Goal: Task Accomplishment & Management: Manage account settings

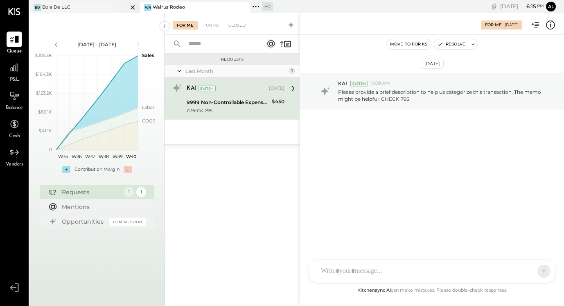
click at [115, 6] on div at bounding box center [125, 7] width 29 height 11
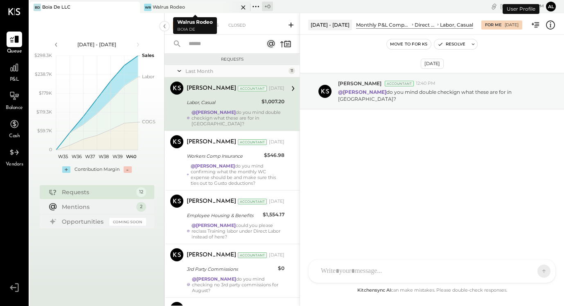
click at [185, 6] on div "WR Walrus Rodeo" at bounding box center [189, 7] width 98 height 7
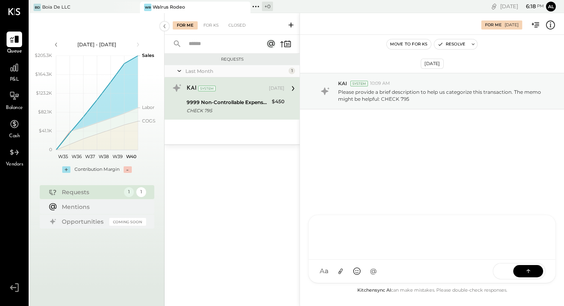
click at [370, 275] on div "CF [PERSON_NAME] ID [PERSON_NAME] Del [PERSON_NAME] AM [PERSON_NAME] AA [PERSON…" at bounding box center [432, 249] width 248 height 68
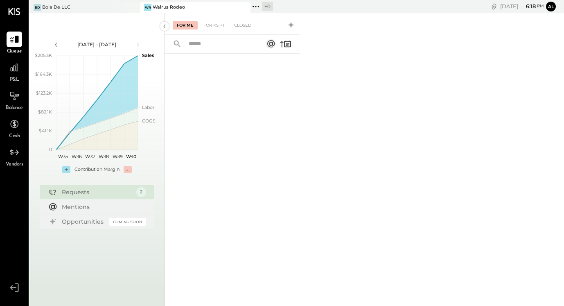
click at [370, 275] on div "For Me For KS +1 Closed" at bounding box center [365, 159] width 400 height 293
click at [217, 23] on div "For KS +1" at bounding box center [213, 25] width 29 height 8
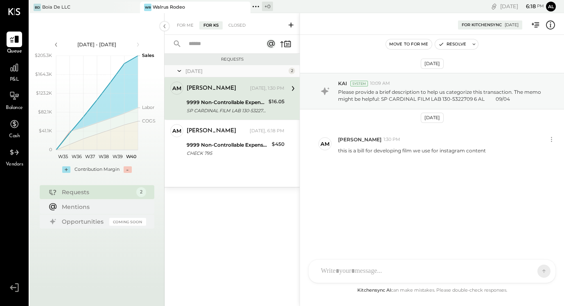
click at [377, 271] on div at bounding box center [432, 271] width 247 height 23
click at [253, 174] on div "[DATE] 2 AM [PERSON_NAME] Owner [PERSON_NAME] [DATE], 1:30 PM 9999 Non-Controll…" at bounding box center [232, 126] width 135 height 122
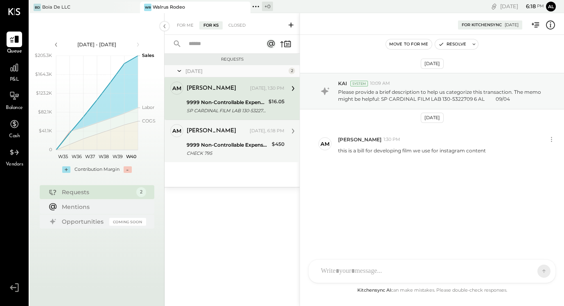
click at [253, 158] on div "AM [PERSON_NAME] Owner [PERSON_NAME] [DATE], 6:18 PM 9999 Non-Controllable Expe…" at bounding box center [232, 141] width 135 height 43
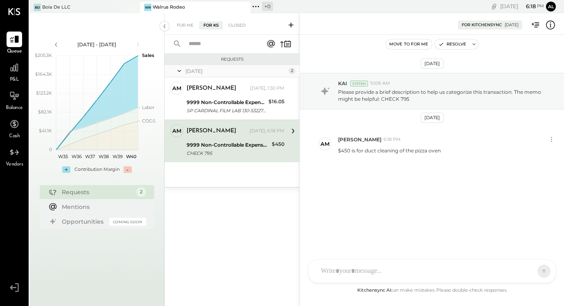
click at [361, 267] on div at bounding box center [425, 271] width 216 height 18
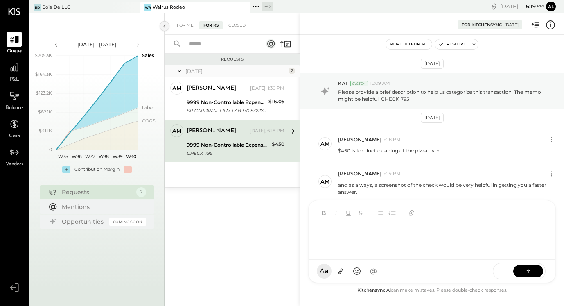
click at [165, 30] on icon at bounding box center [164, 26] width 9 height 15
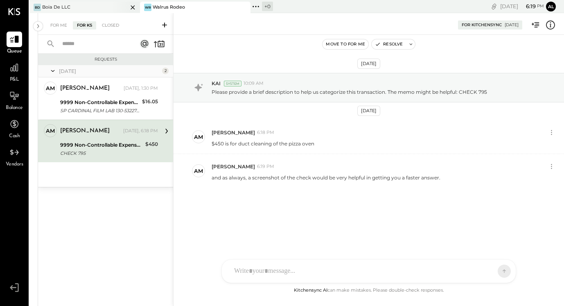
click at [111, 4] on div "[PERSON_NAME] De LLC" at bounding box center [78, 7] width 98 height 7
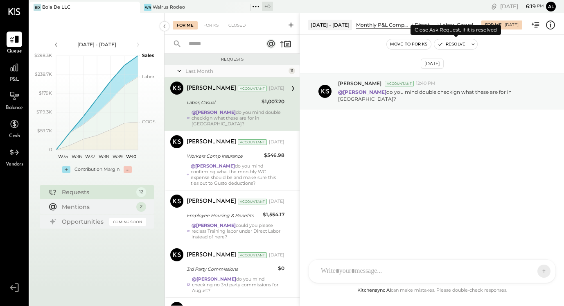
click at [459, 52] on div "Move to for ks Resolve" at bounding box center [432, 44] width 264 height 19
click at [456, 42] on button "Resolve" at bounding box center [451, 44] width 34 height 10
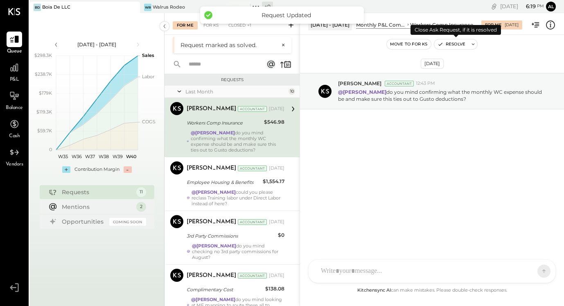
click at [457, 43] on button "Resolve" at bounding box center [451, 44] width 34 height 10
click at [457, 43] on button "Loading..." at bounding box center [452, 44] width 36 height 10
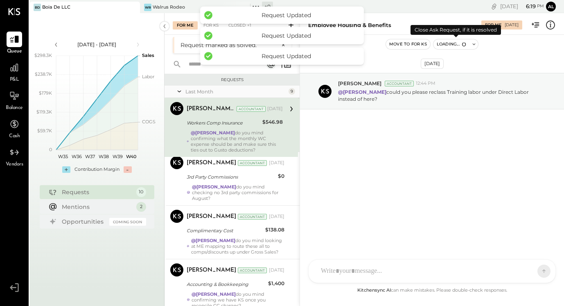
click at [457, 43] on button "Loading..." at bounding box center [452, 44] width 36 height 10
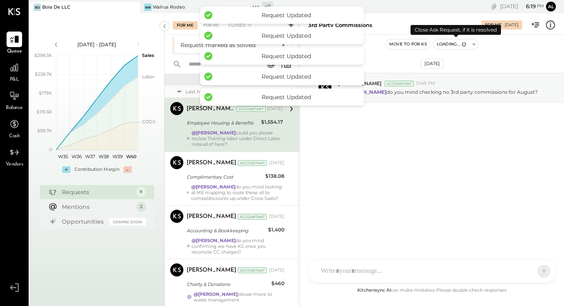
click at [457, 43] on button "Loading..." at bounding box center [452, 44] width 36 height 10
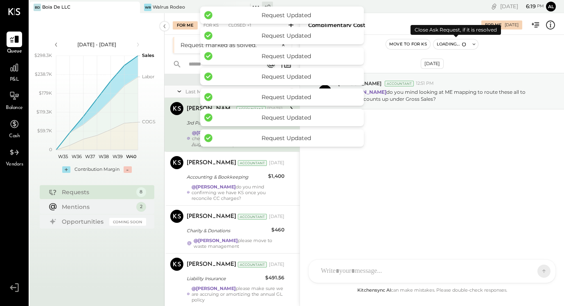
click at [457, 43] on button "Loading..." at bounding box center [452, 44] width 36 height 10
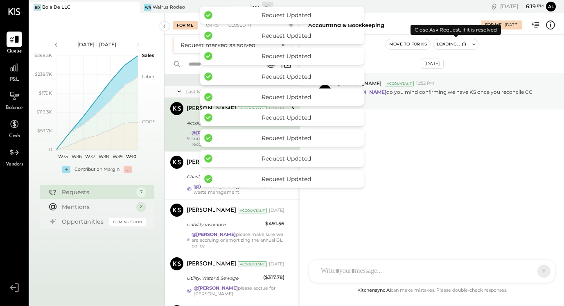
click at [457, 43] on button "Loading..." at bounding box center [452, 44] width 36 height 10
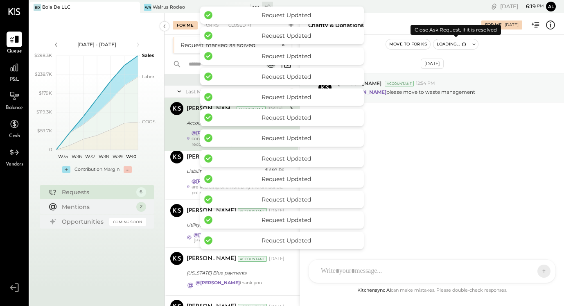
click at [457, 43] on button "Loading..." at bounding box center [452, 44] width 36 height 10
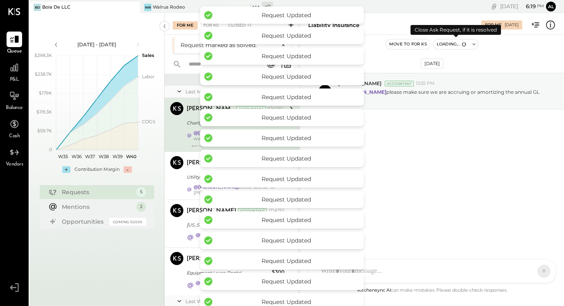
click at [457, 43] on button "Loading..." at bounding box center [452, 44] width 36 height 10
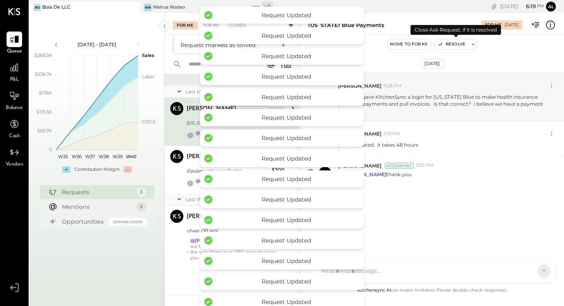
click at [457, 43] on button "Resolve" at bounding box center [451, 44] width 34 height 10
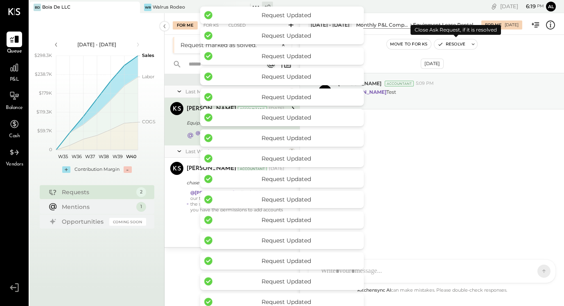
click at [457, 43] on button "Resolve" at bounding box center [451, 44] width 34 height 10
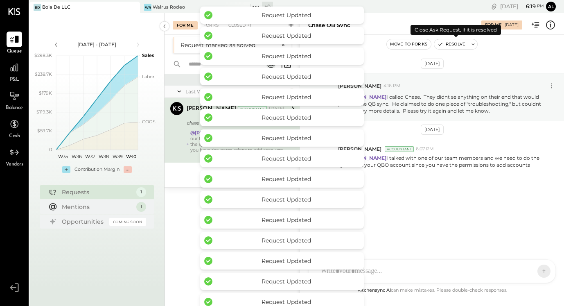
click at [457, 43] on button "Resolve" at bounding box center [451, 44] width 34 height 10
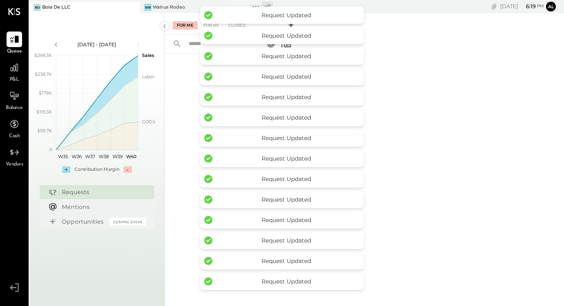
click at [175, 76] on div at bounding box center [232, 169] width 135 height 231
